Goal: Use online tool/utility: Utilize a website feature to perform a specific function

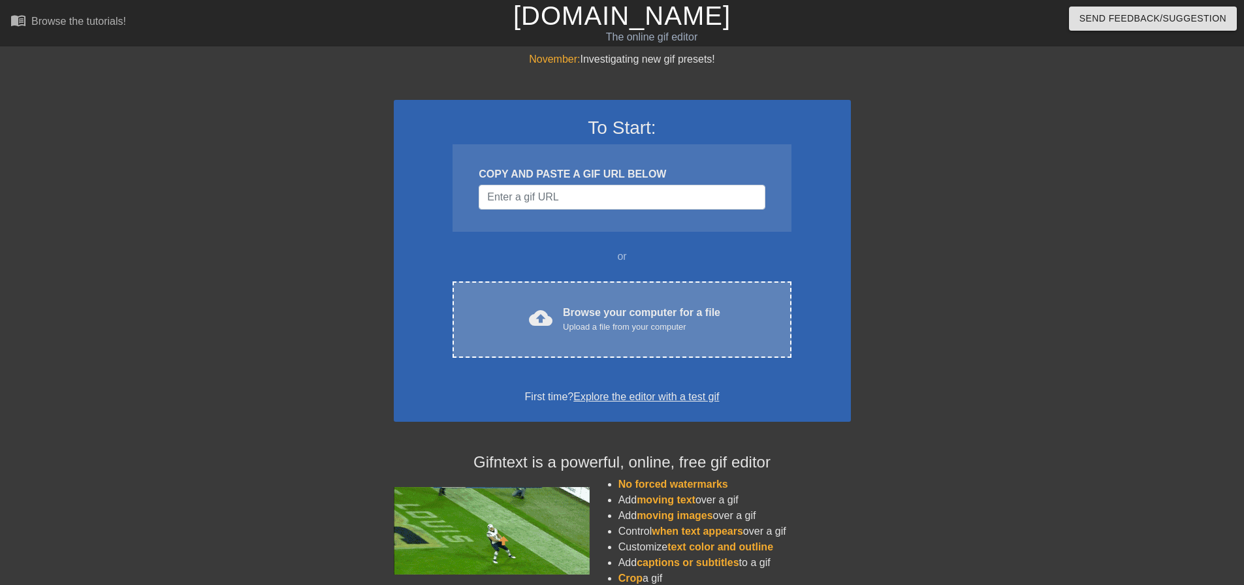
click at [565, 311] on div "Browse your computer for a file Upload a file from your computer" at bounding box center [641, 319] width 157 height 29
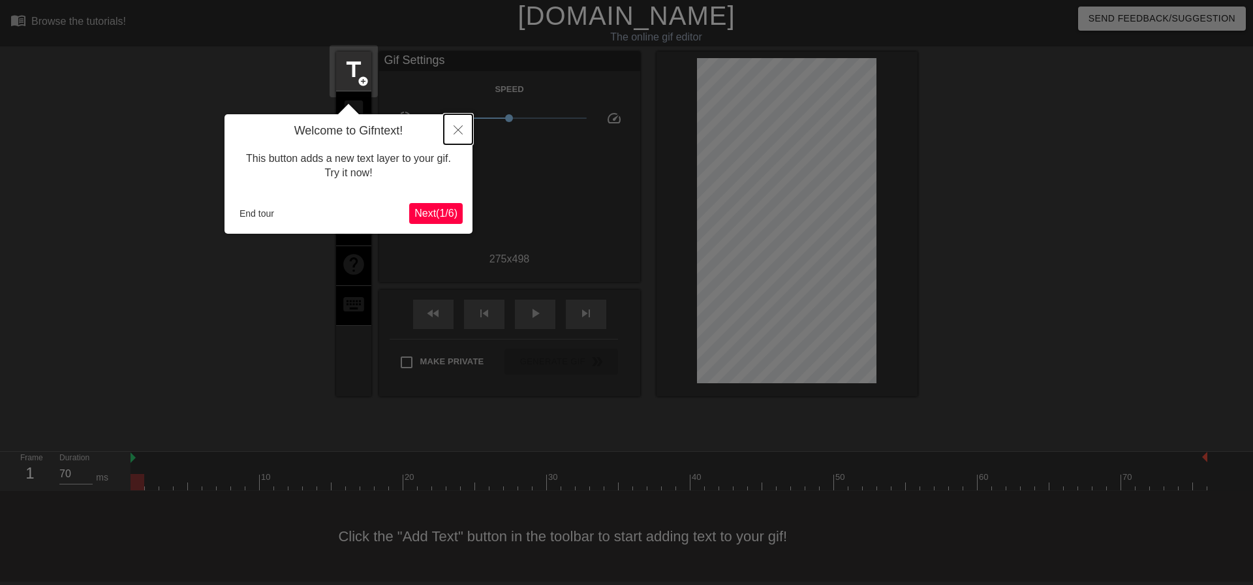
click at [452, 129] on button "Close" at bounding box center [458, 129] width 29 height 30
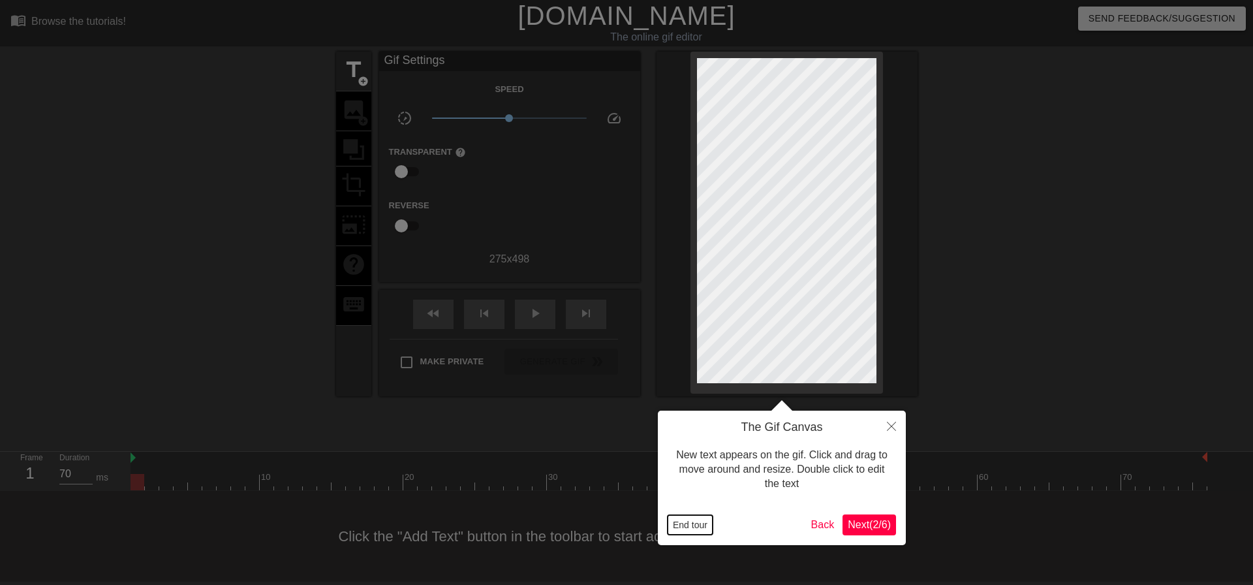
click at [687, 520] on button "End tour" at bounding box center [690, 525] width 45 height 20
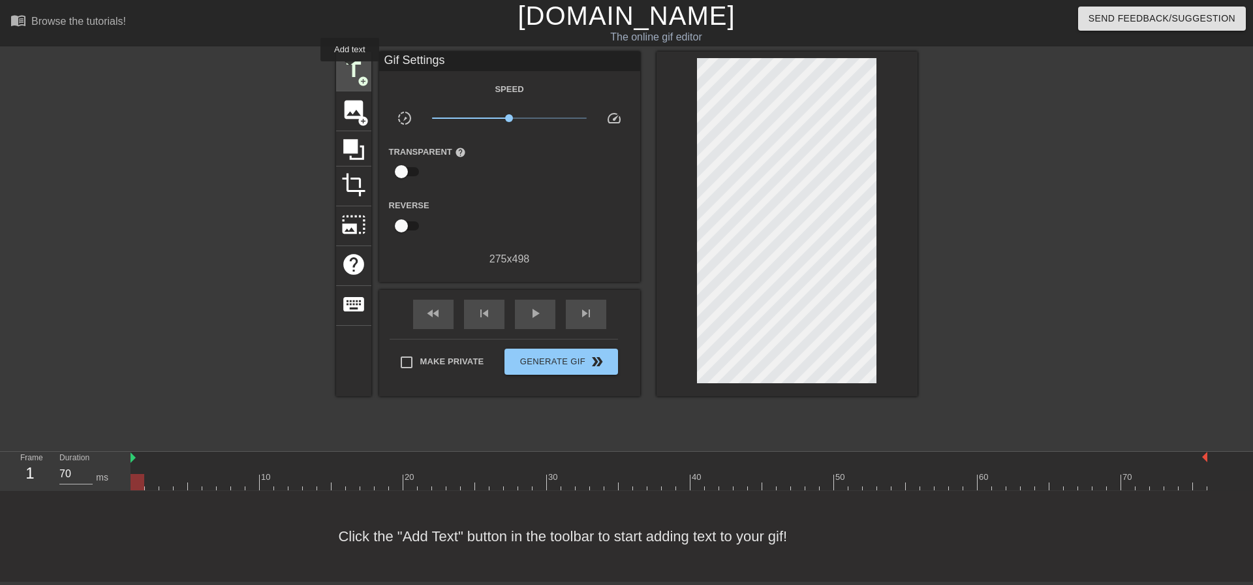
click at [350, 70] on span "title" at bounding box center [353, 69] width 25 height 25
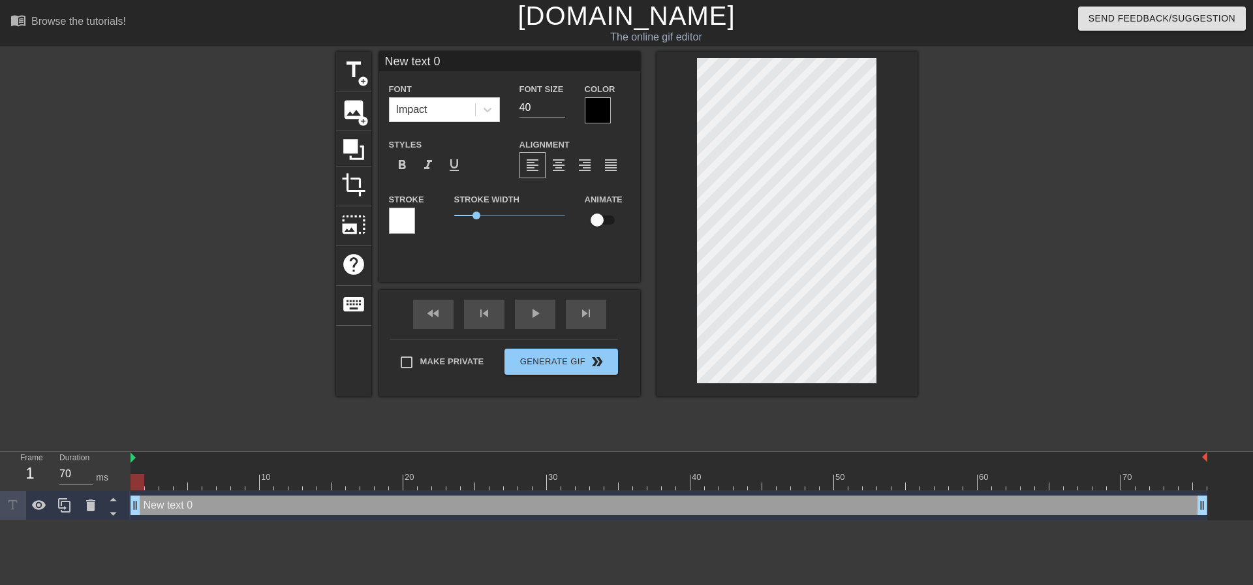
paste textarea "استرجل بقااااا"
type input "استرجل بقااااا"
type textarea "استرجل بقااااا"
drag, startPoint x: 477, startPoint y: 211, endPoint x: 457, endPoint y: 214, distance: 20.5
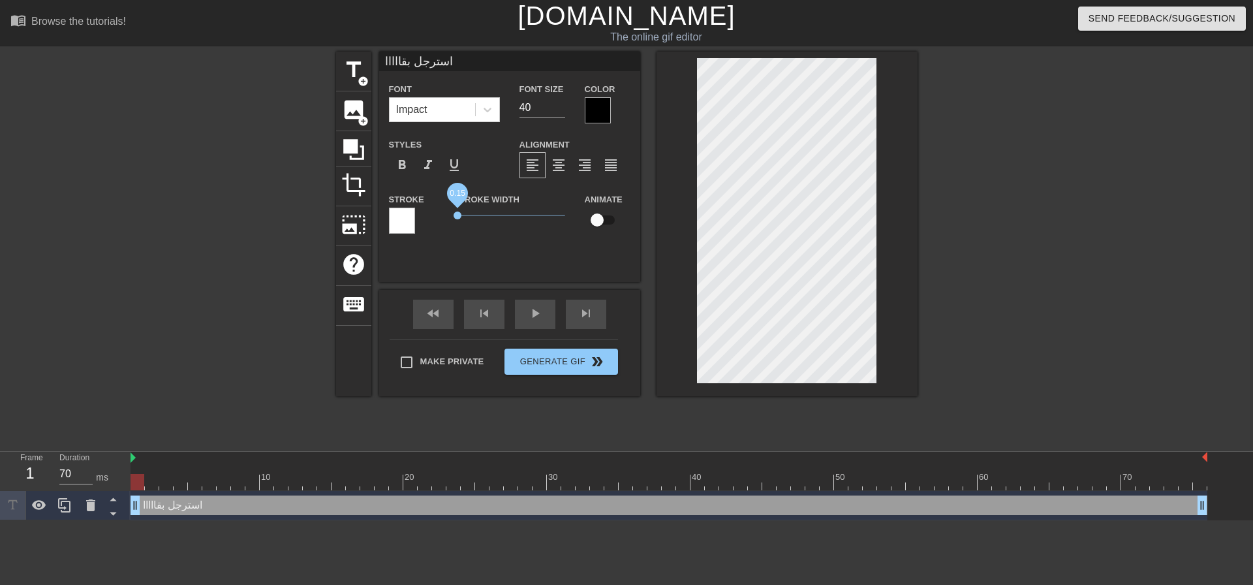
click at [457, 214] on span "0.15" at bounding box center [509, 216] width 111 height 16
click at [597, 223] on input "checkbox" at bounding box center [597, 220] width 74 height 25
checkbox input "true"
click at [593, 104] on div at bounding box center [598, 110] width 26 height 26
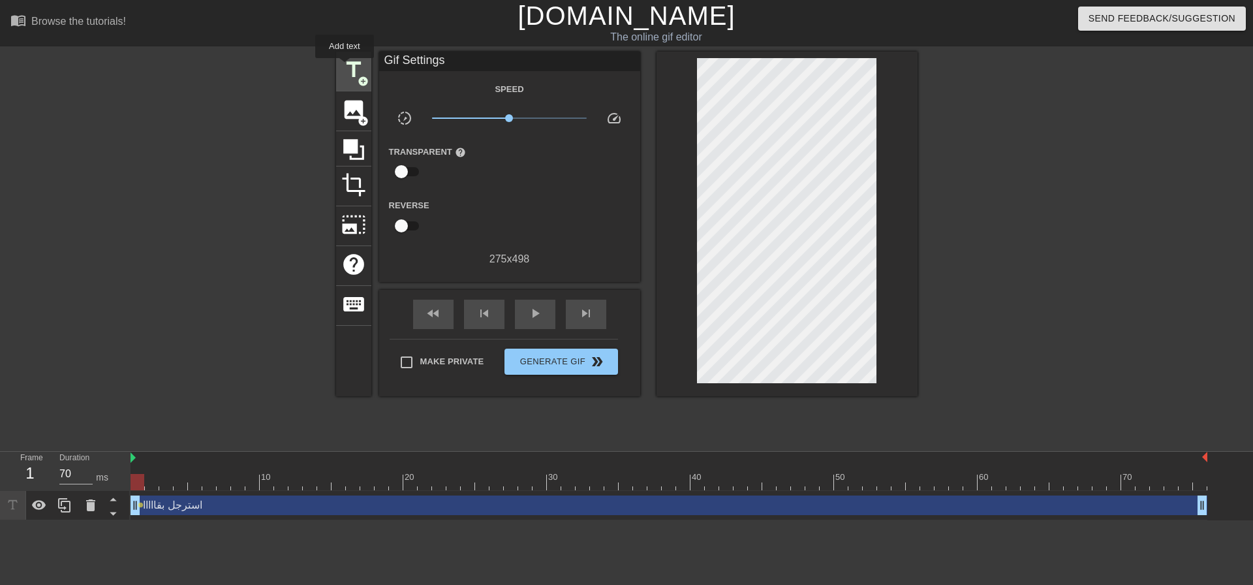
click at [345, 67] on span "title" at bounding box center [353, 69] width 25 height 25
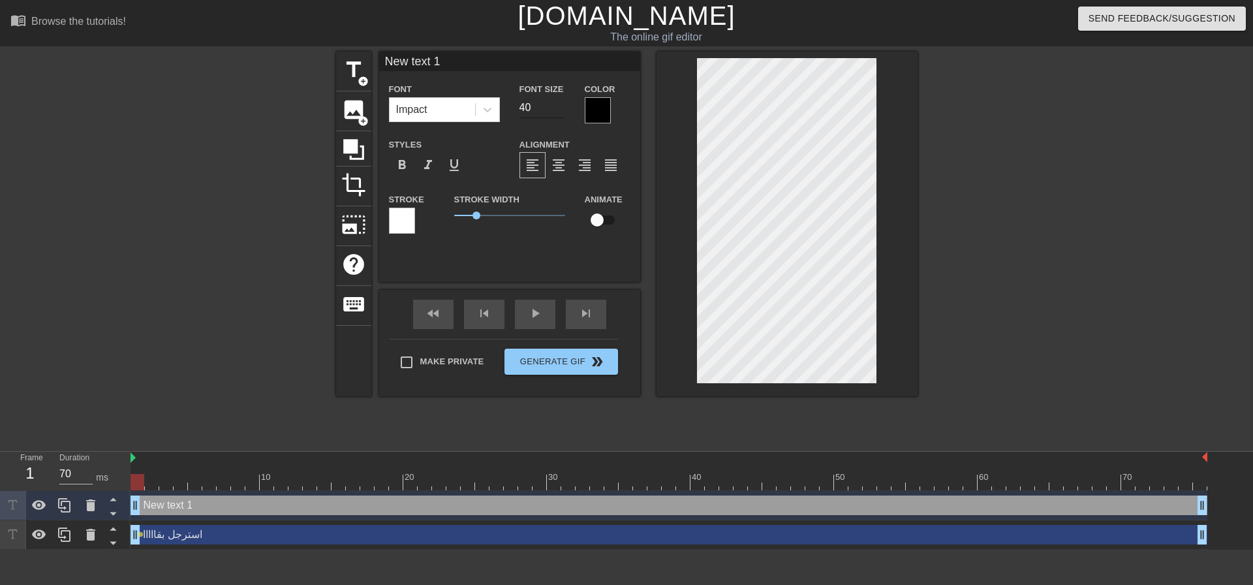
click at [526, 104] on input "40" at bounding box center [543, 107] width 46 height 21
click at [557, 102] on input "50" at bounding box center [543, 107] width 46 height 21
click at [557, 102] on input "51" at bounding box center [543, 107] width 46 height 21
click at [557, 102] on input "52" at bounding box center [543, 107] width 46 height 21
type input "56"
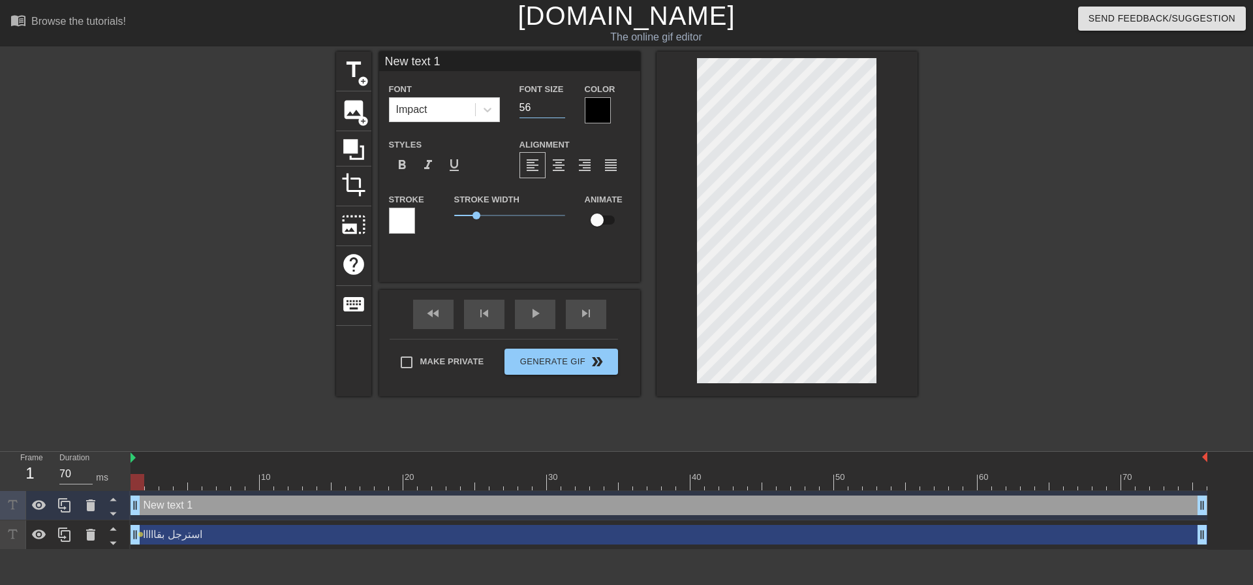
click at [557, 102] on input "56" at bounding box center [543, 107] width 46 height 21
paste textarea "استرجل بقااااا"
type input "استرجل بقااااا"
type textarea "استرجل بقااااا"
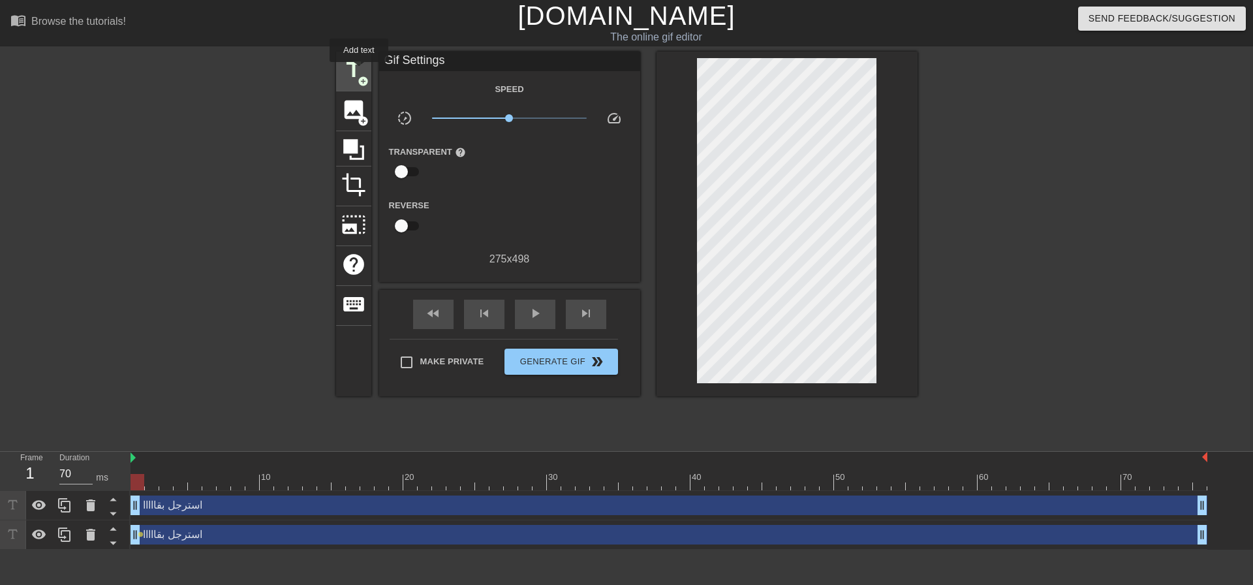
click at [358, 71] on span "title" at bounding box center [353, 69] width 25 height 25
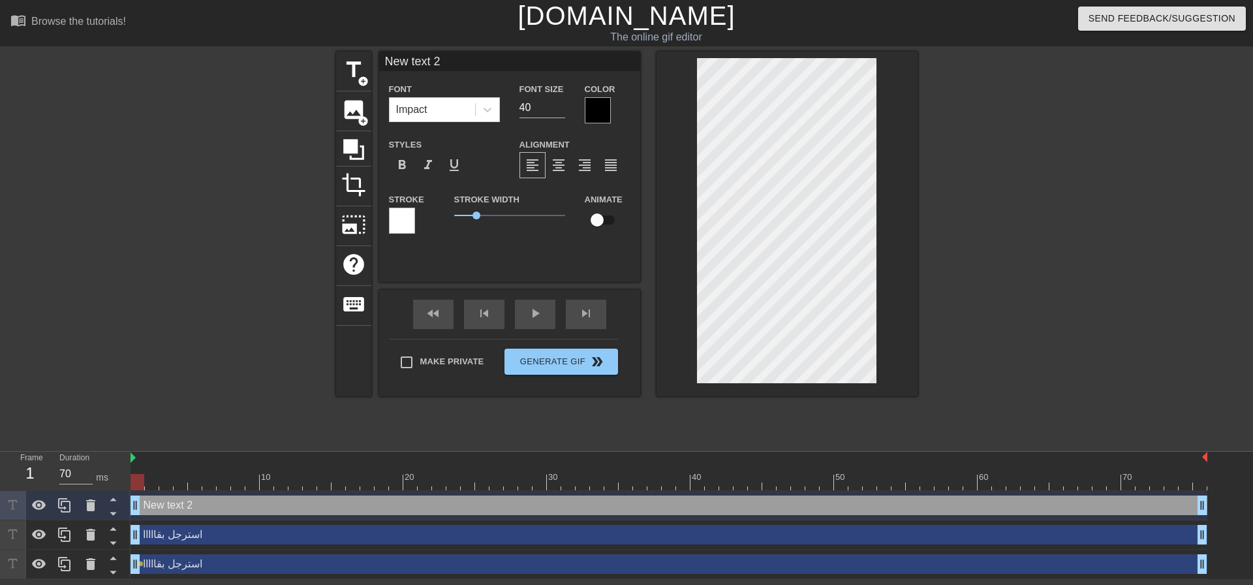
click at [220, 538] on div "استرجل بقااااا drag_handle drag_handle" at bounding box center [669, 535] width 1077 height 20
type input "استرجل بقااااا"
type input "56"
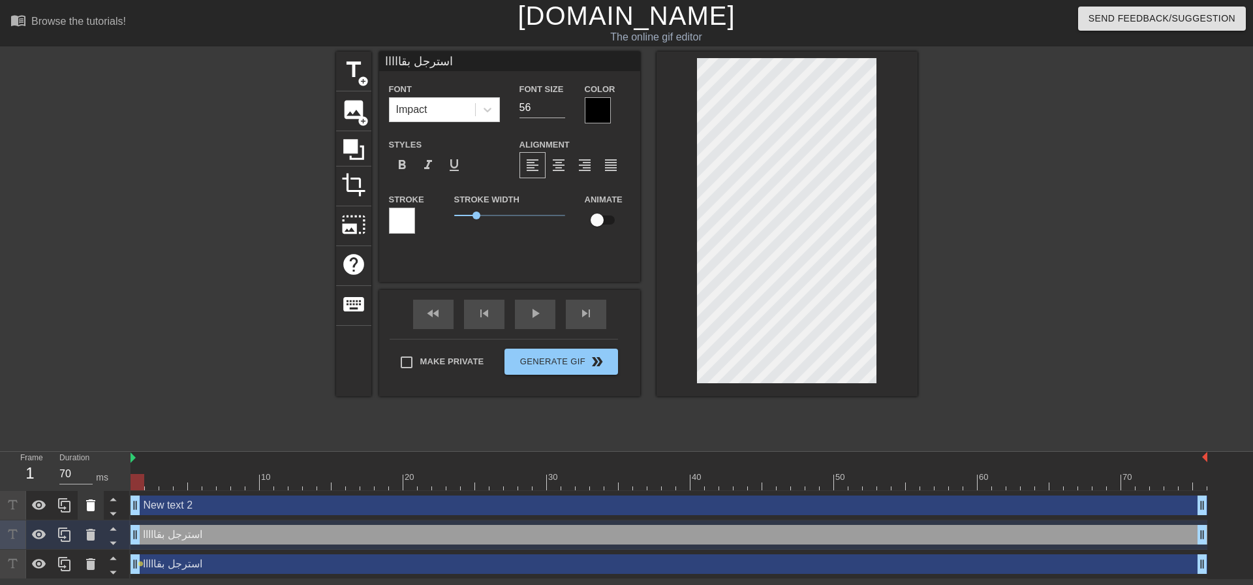
click at [91, 505] on icon at bounding box center [90, 505] width 9 height 12
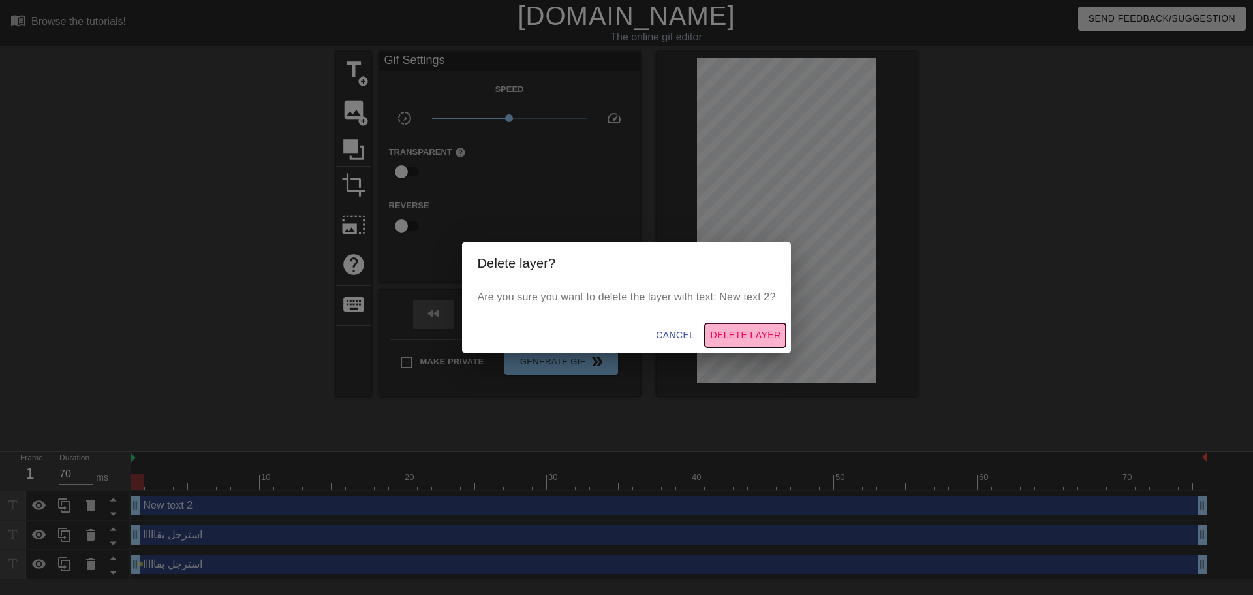
click at [709, 332] on button "Delete Layer" at bounding box center [745, 335] width 81 height 24
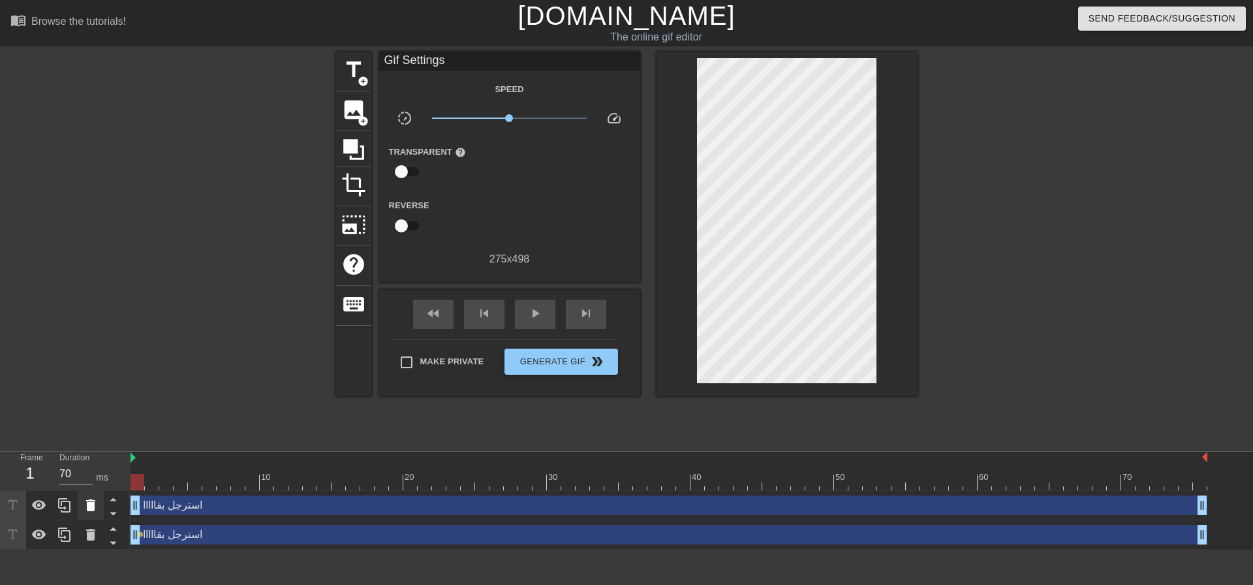
click at [87, 508] on icon at bounding box center [90, 505] width 9 height 12
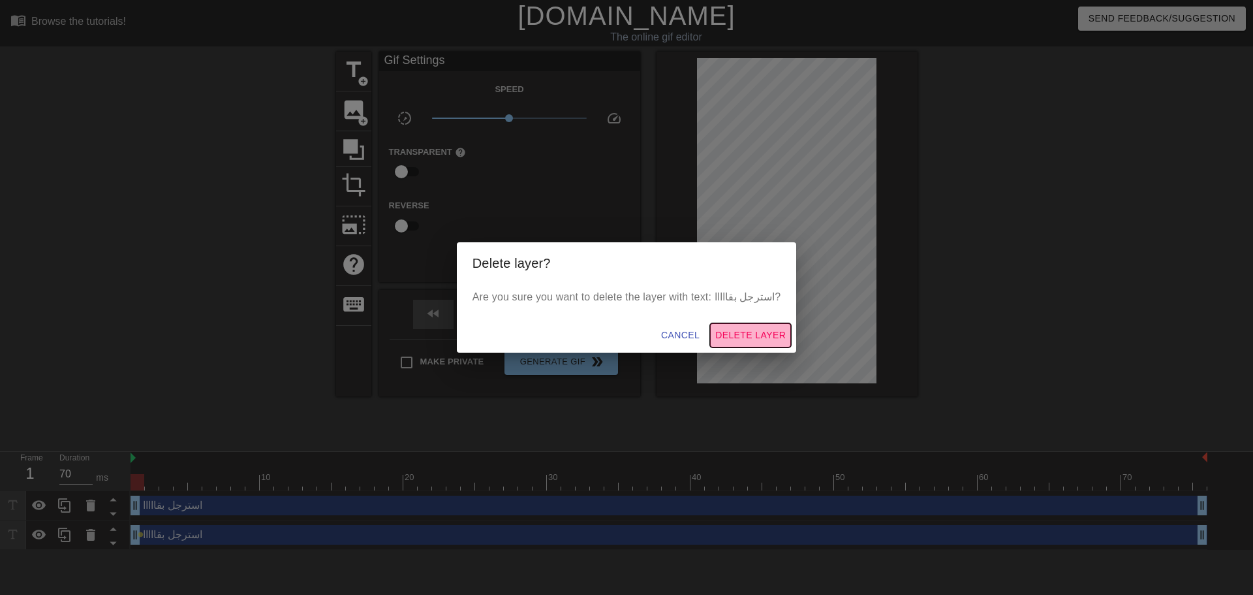
click at [730, 340] on span "Delete Layer" at bounding box center [750, 335] width 70 height 16
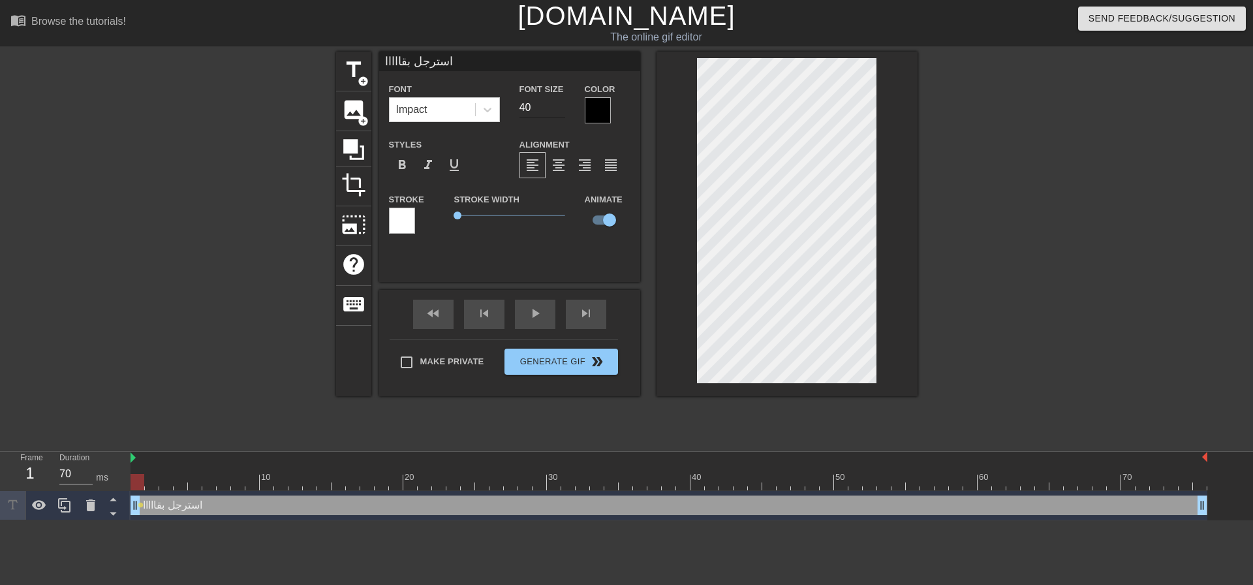
click at [532, 108] on input "40" at bounding box center [543, 107] width 46 height 21
type input "53"
click at [558, 103] on input "53" at bounding box center [543, 107] width 46 height 21
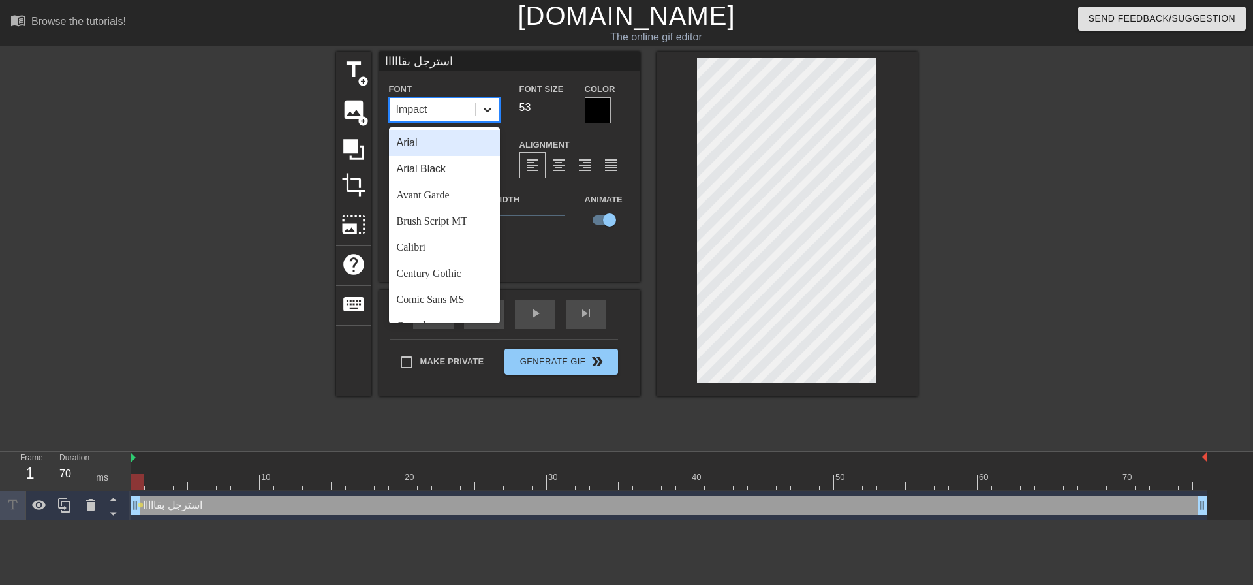
click at [489, 109] on icon at bounding box center [488, 110] width 8 height 5
click at [454, 168] on div "Arial Black" at bounding box center [444, 169] width 111 height 26
click at [481, 110] on icon at bounding box center [487, 109] width 13 height 13
click at [426, 191] on div "Avant Garde" at bounding box center [444, 195] width 111 height 26
click at [476, 111] on div at bounding box center [487, 109] width 23 height 23
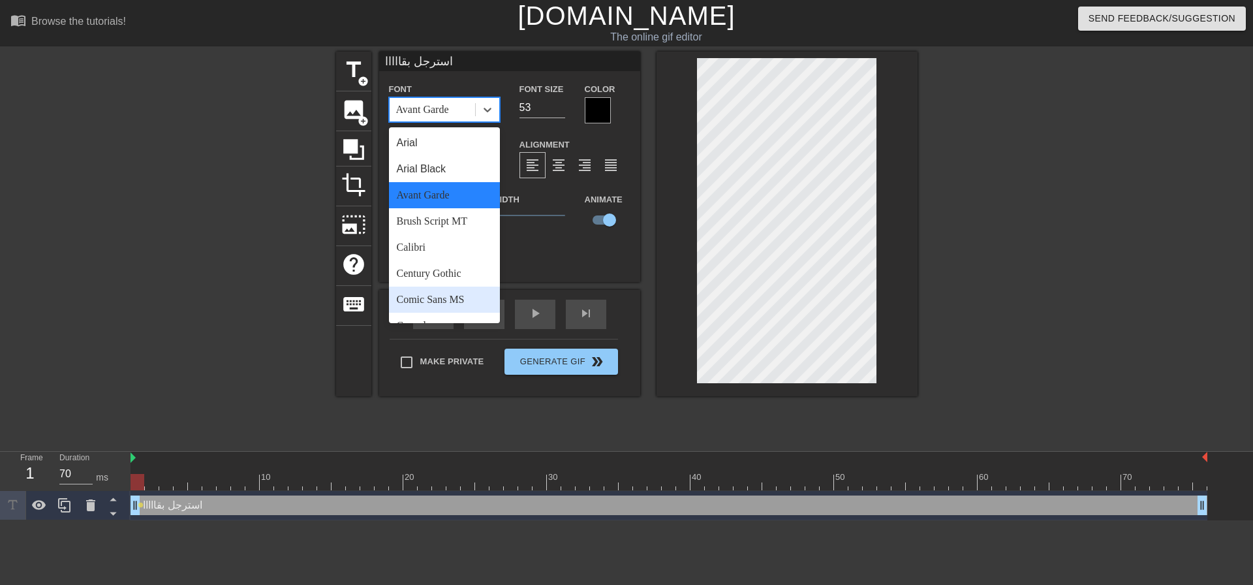
click at [428, 296] on div "Comic Sans MS" at bounding box center [444, 300] width 111 height 26
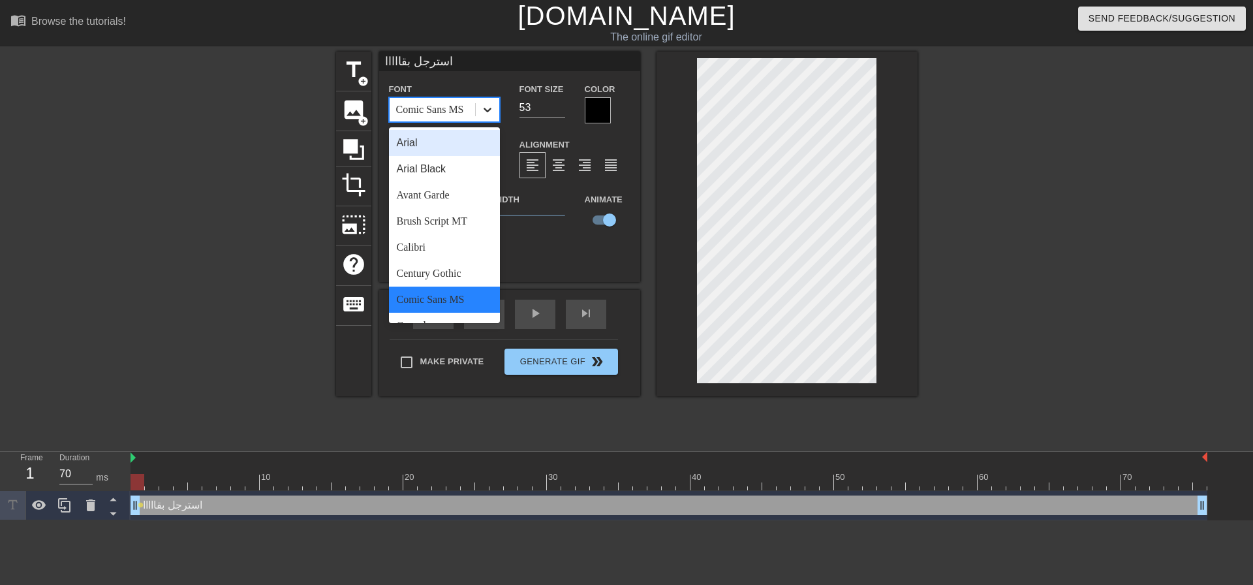
click at [491, 106] on icon at bounding box center [487, 109] width 13 height 13
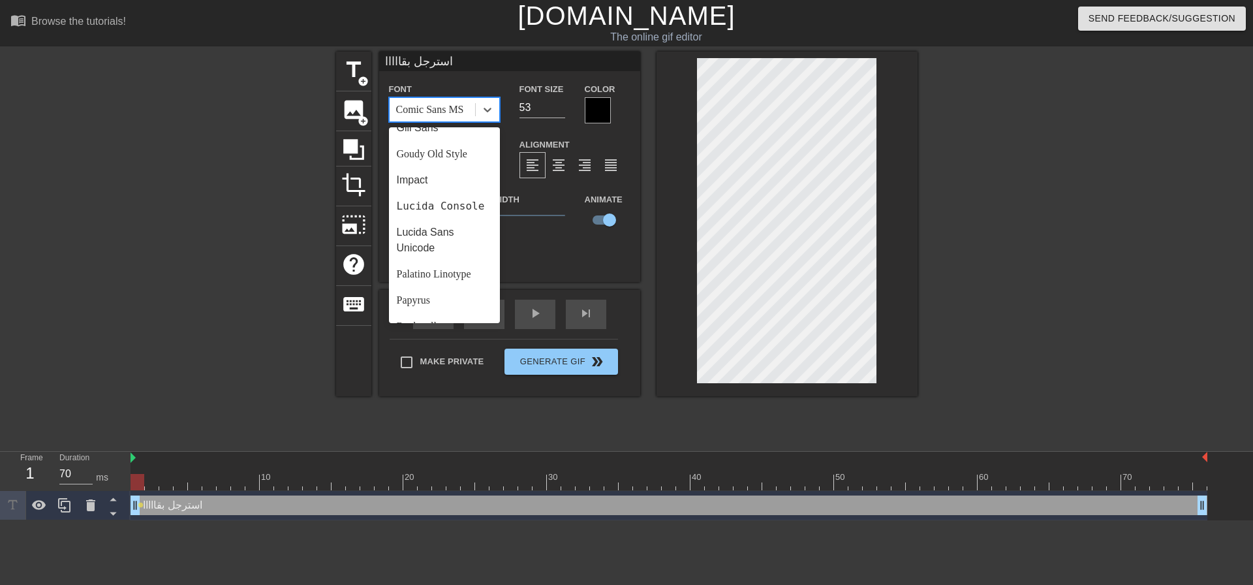
scroll to position [326, 0]
click at [424, 289] on div "Papyrus" at bounding box center [444, 276] width 111 height 26
click at [491, 104] on icon at bounding box center [487, 109] width 13 height 13
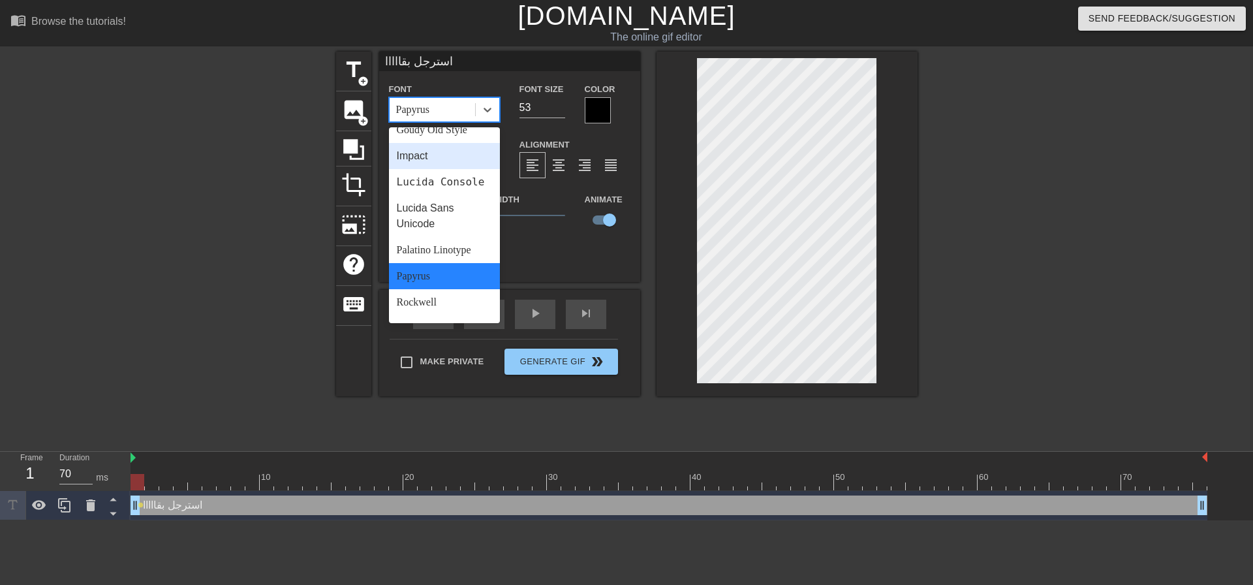
click at [421, 155] on div "Impact" at bounding box center [444, 156] width 111 height 26
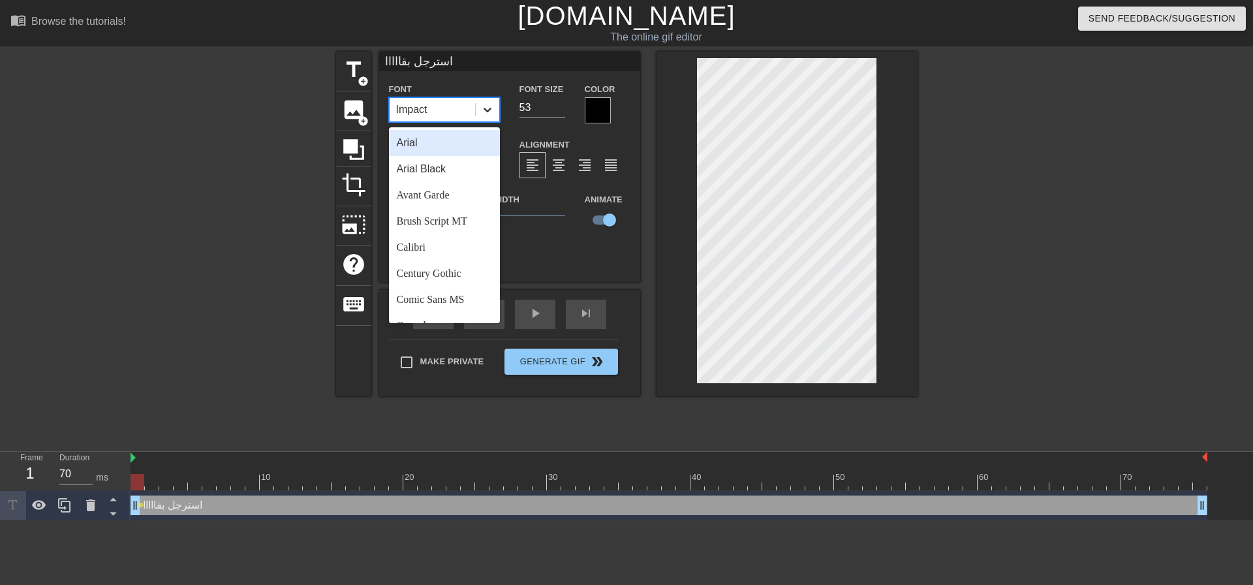
click at [485, 108] on icon at bounding box center [488, 110] width 8 height 5
click at [442, 166] on div "Arial Black" at bounding box center [444, 169] width 111 height 26
click at [485, 107] on icon at bounding box center [487, 109] width 13 height 13
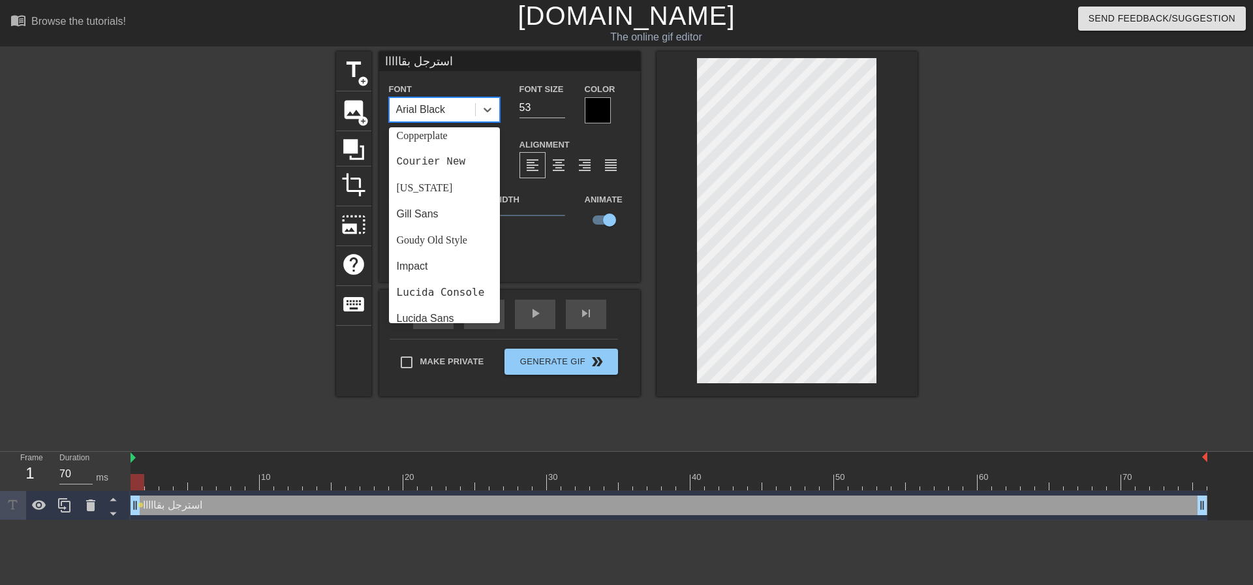
scroll to position [261, 0]
click at [418, 221] on div "Impact" at bounding box center [444, 221] width 111 height 26
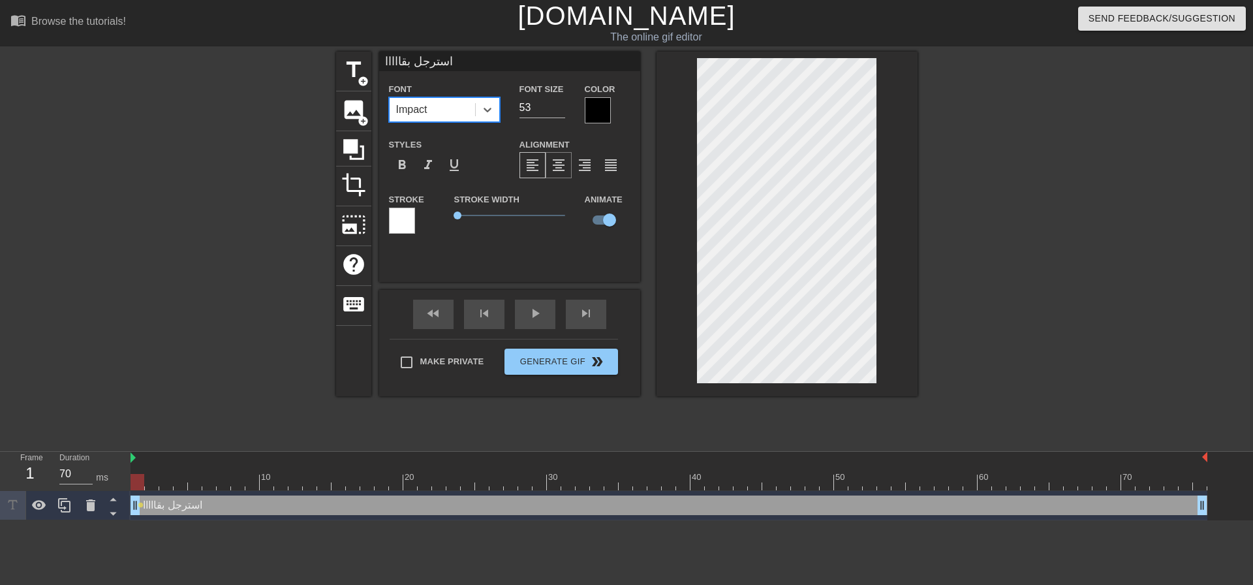
click at [555, 160] on span "format_align_center" at bounding box center [559, 165] width 16 height 16
click at [407, 161] on span "format_bold" at bounding box center [402, 165] width 16 height 16
click at [401, 220] on div at bounding box center [402, 221] width 26 height 26
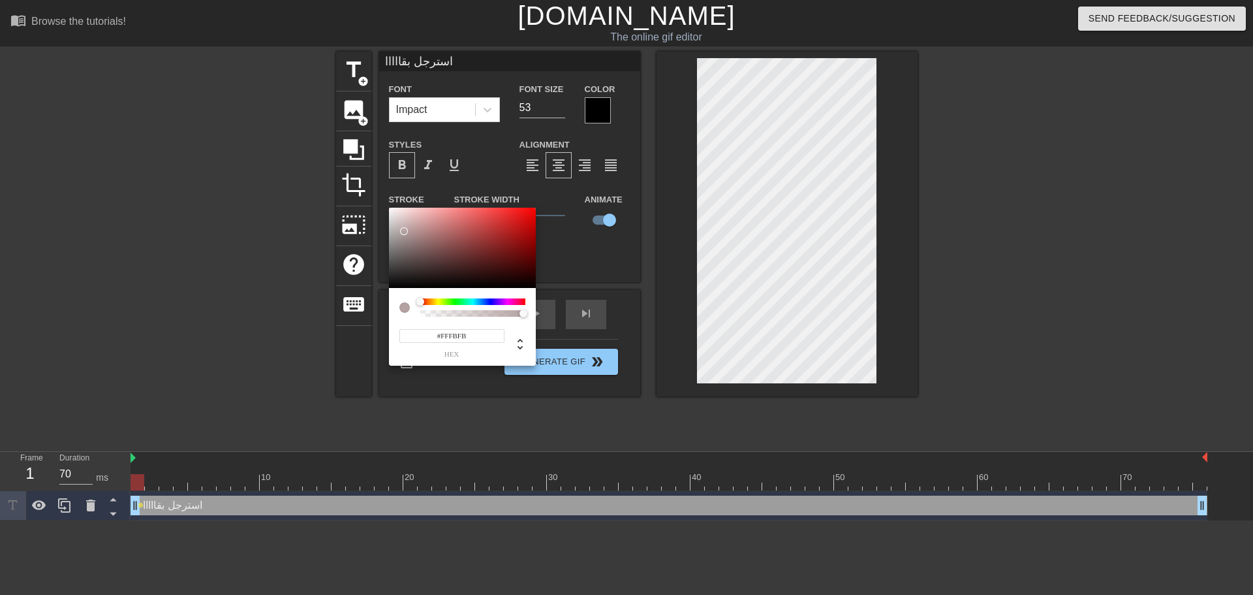
type input "#FFFFFF"
drag, startPoint x: 478, startPoint y: 248, endPoint x: 363, endPoint y: 168, distance: 140.3
click at [363, 168] on div "#FFFFFF hex" at bounding box center [626, 297] width 1253 height 595
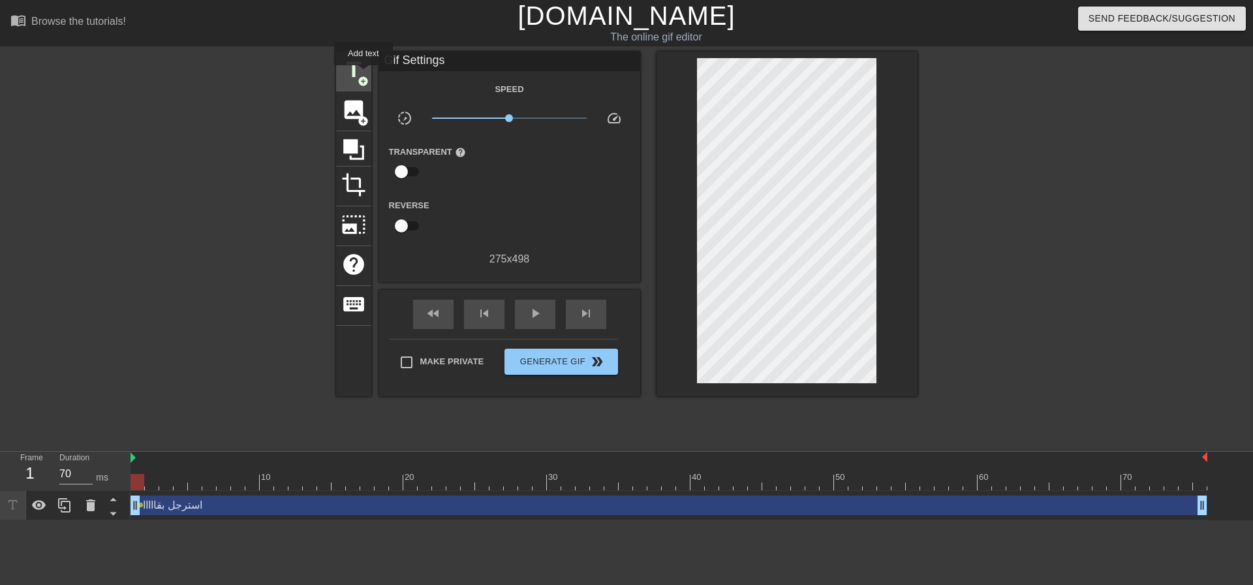
click at [358, 71] on span "title" at bounding box center [353, 69] width 25 height 25
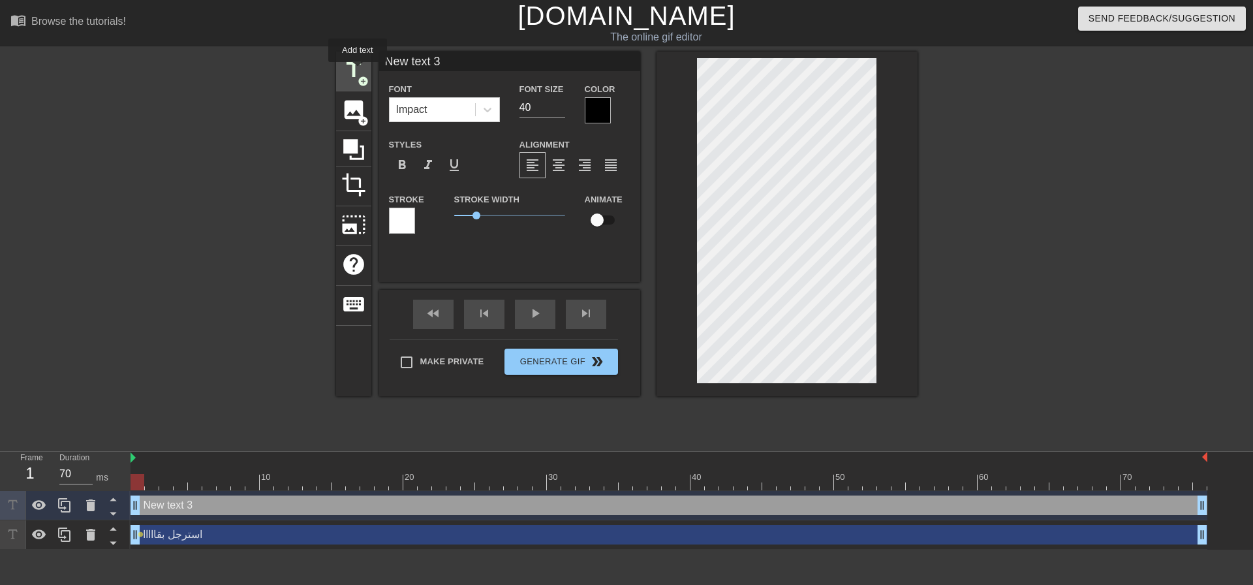
click at [357, 71] on span "title" at bounding box center [353, 69] width 25 height 25
type input "New text 4"
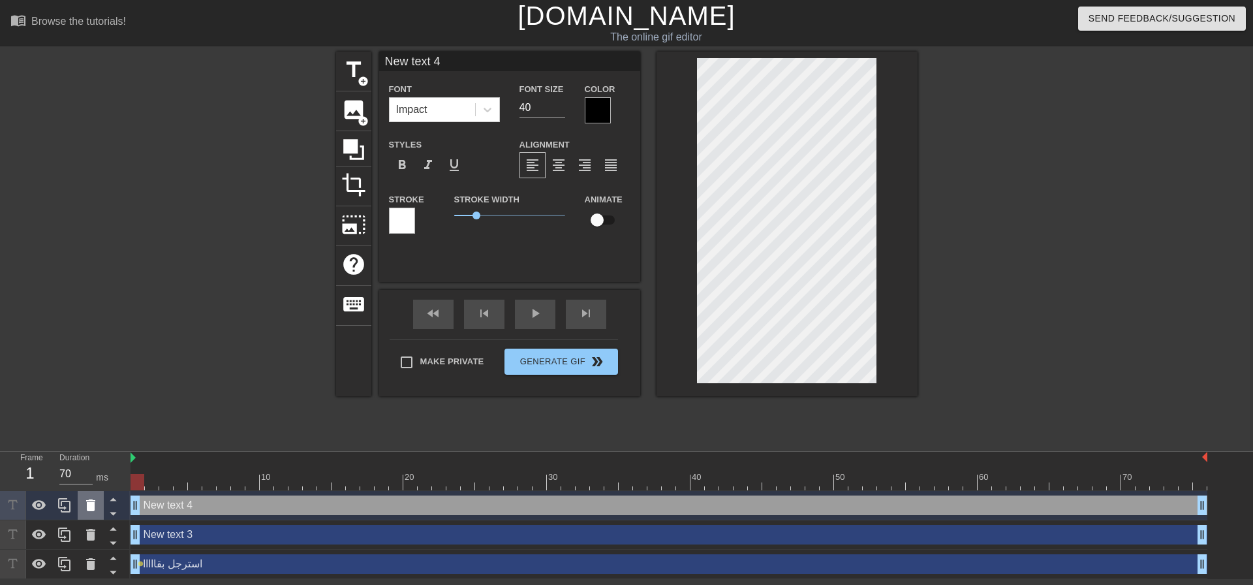
click at [93, 506] on icon at bounding box center [90, 505] width 9 height 12
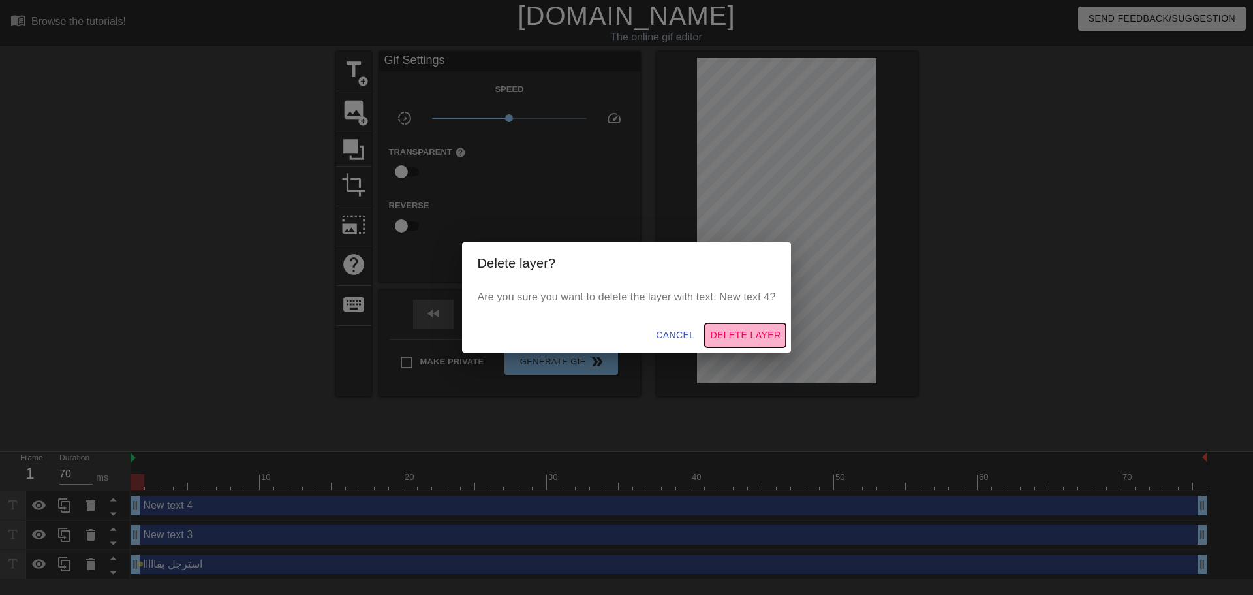
click at [726, 340] on span "Delete Layer" at bounding box center [745, 335] width 70 height 16
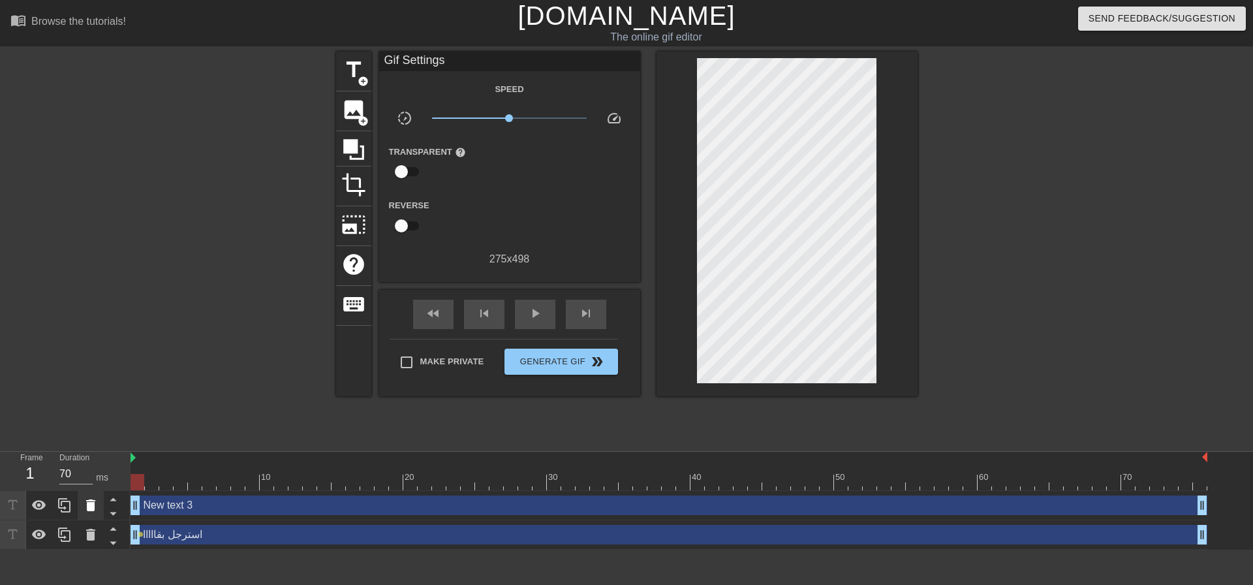
click at [91, 507] on icon at bounding box center [90, 505] width 9 height 12
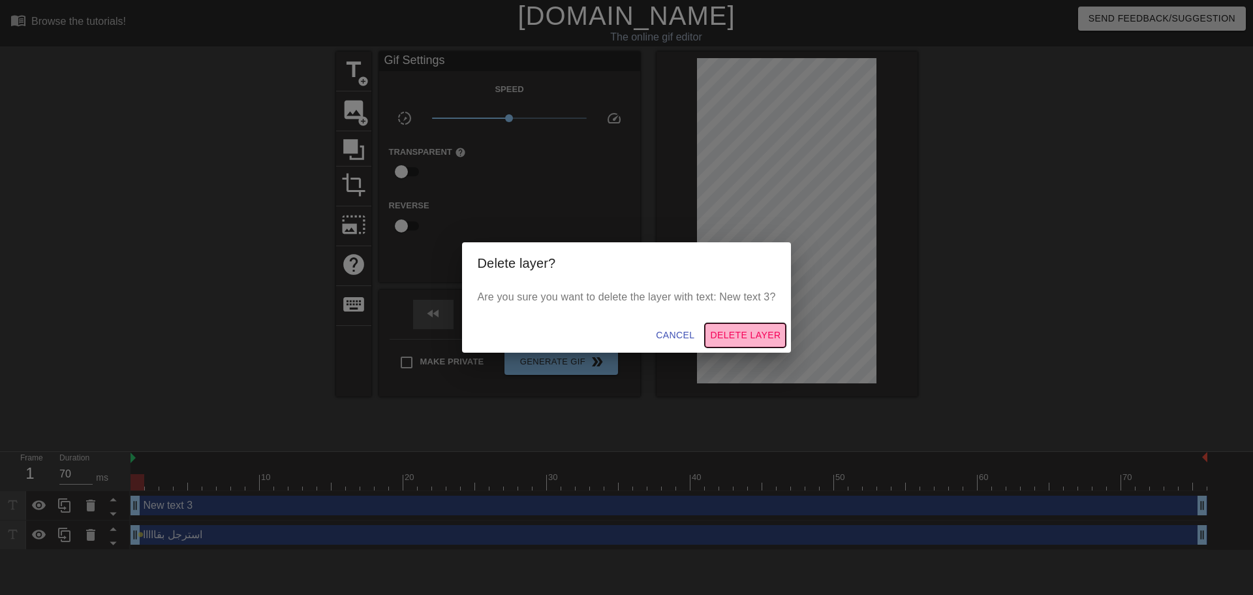
click at [743, 339] on span "Delete Layer" at bounding box center [745, 335] width 70 height 16
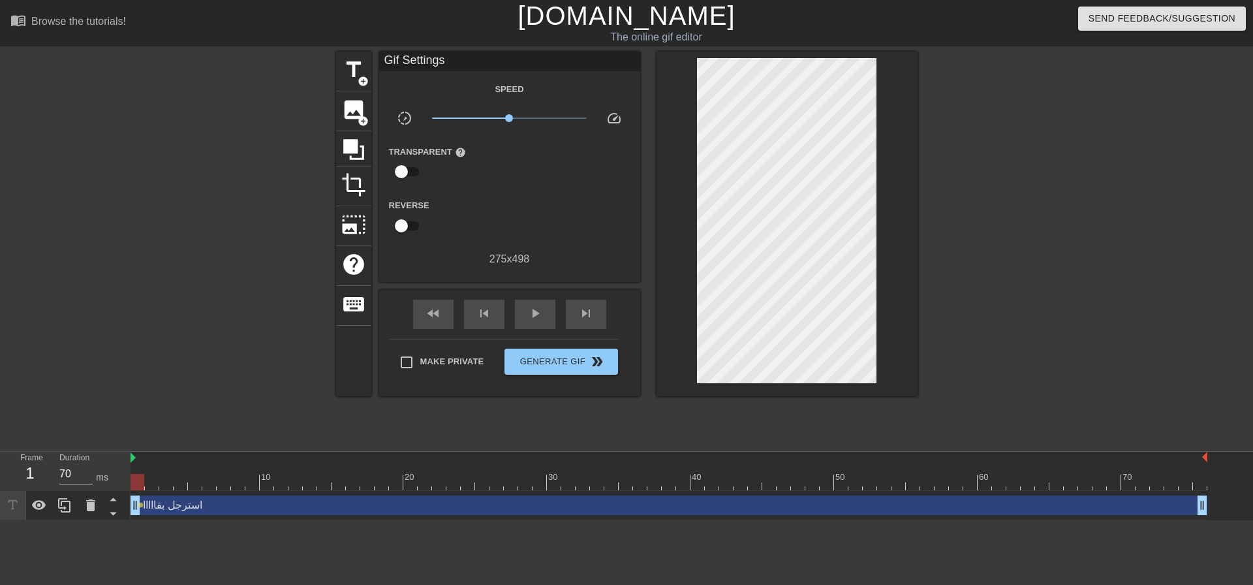
click at [336, 507] on div "استرجل بقااااا drag_handle drag_handle" at bounding box center [669, 505] width 1077 height 20
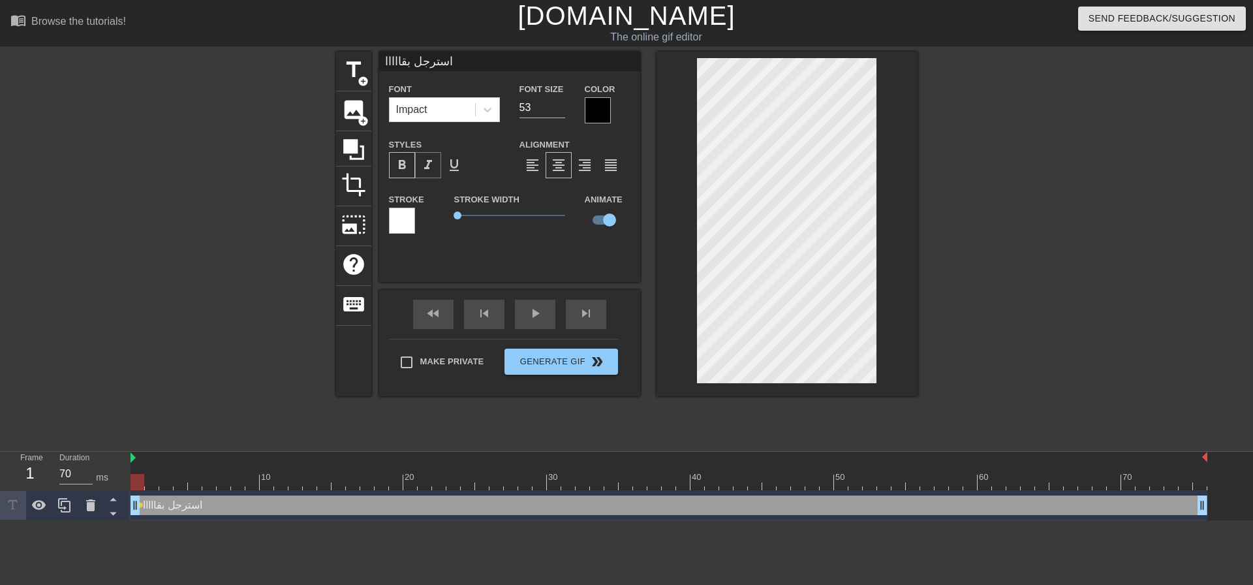
click at [429, 161] on span "format_italic" at bounding box center [428, 165] width 16 height 16
click at [455, 157] on div "format_underline" at bounding box center [454, 165] width 26 height 26
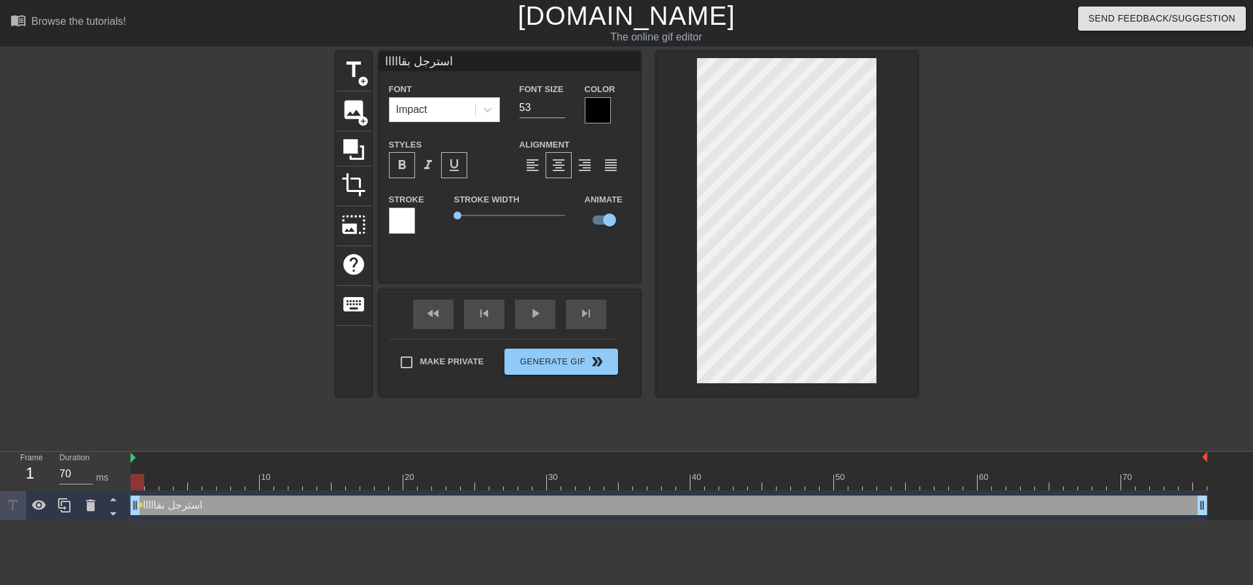
click at [455, 157] on div "format_underline" at bounding box center [454, 165] width 26 height 26
drag, startPoint x: 456, startPoint y: 213, endPoint x: 468, endPoint y: 211, distance: 11.8
click at [468, 211] on span "0.65" at bounding box center [469, 215] width 8 height 8
click at [558, 104] on input "54" at bounding box center [543, 107] width 46 height 21
click at [558, 104] on input "55" at bounding box center [543, 107] width 46 height 21
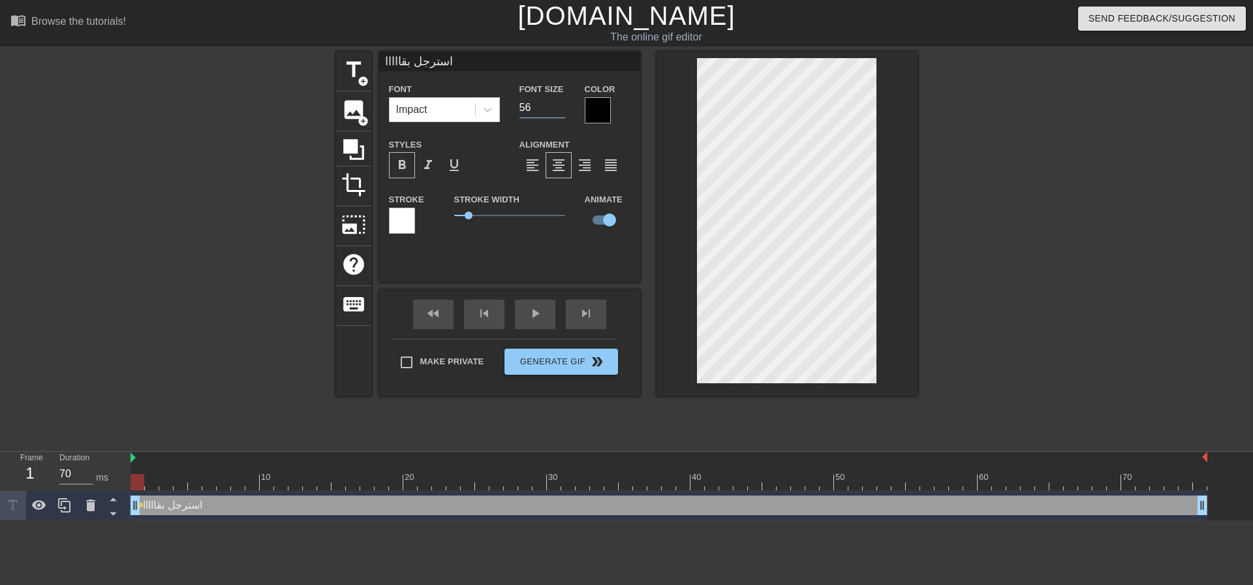
type input "56"
click at [558, 104] on input "56" at bounding box center [543, 107] width 46 height 21
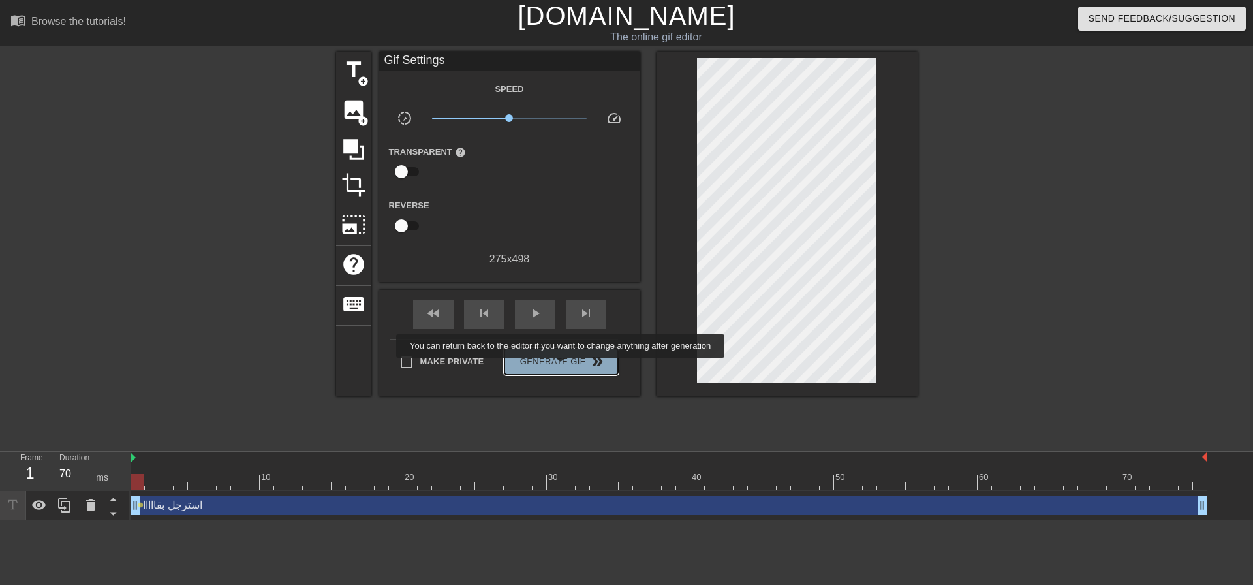
click at [562, 367] on span "Generate Gif double_arrow" at bounding box center [561, 362] width 102 height 16
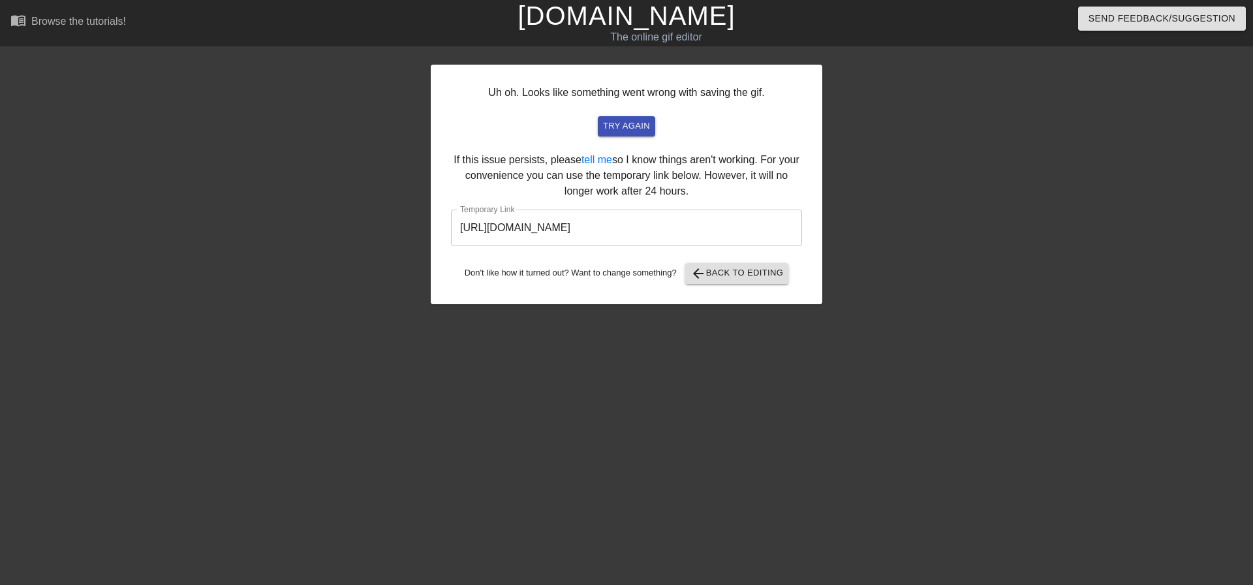
click at [644, 217] on input "[URL][DOMAIN_NAME]" at bounding box center [626, 228] width 351 height 37
click at [645, 221] on input "[URL][DOMAIN_NAME]" at bounding box center [626, 228] width 351 height 37
